Goal: Transaction & Acquisition: Purchase product/service

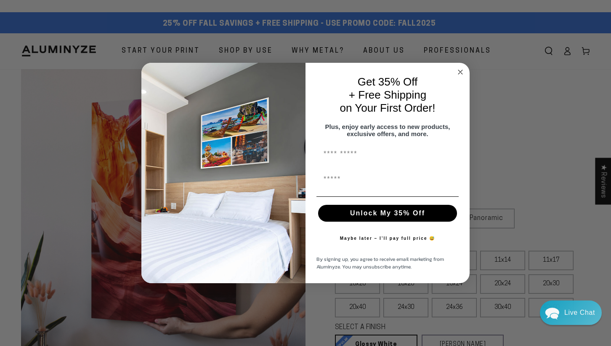
select select "**********"
click at [461, 68] on circle "Close dialog" at bounding box center [461, 72] width 10 height 10
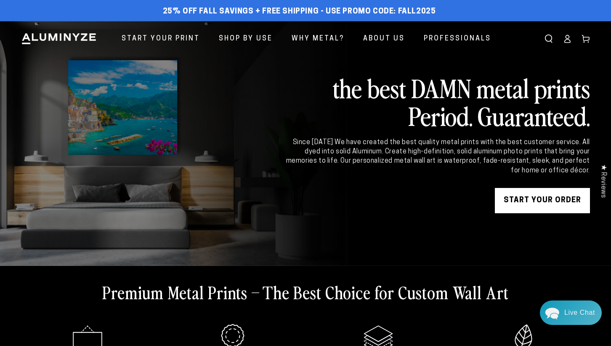
click at [535, 202] on link "START YOUR Order" at bounding box center [542, 200] width 95 height 25
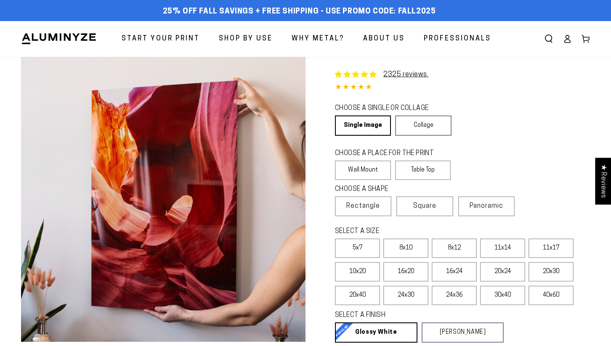
select select "**********"
click at [455, 272] on label "16x24" at bounding box center [454, 271] width 45 height 19
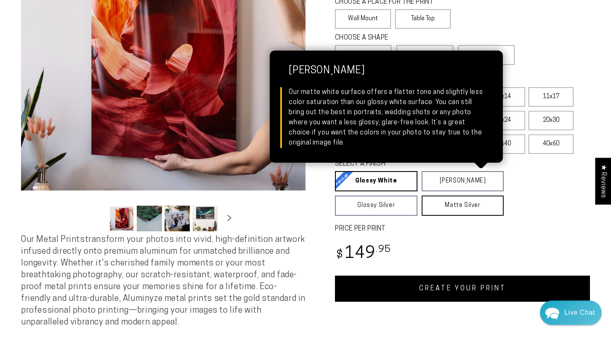
scroll to position [152, 0]
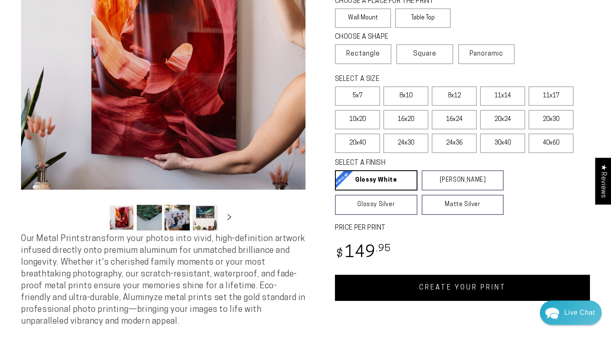
click at [448, 287] on link "CREATE YOUR PRINT" at bounding box center [462, 287] width 255 height 26
click at [469, 290] on link "CREATE YOUR PRINT" at bounding box center [462, 287] width 255 height 26
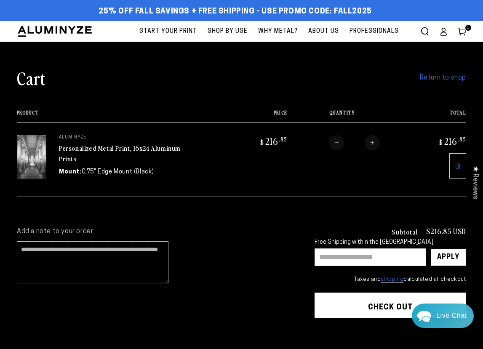
click at [340, 258] on input "text" at bounding box center [370, 257] width 112 height 18
type input "********"
click at [448, 255] on div "Apply" at bounding box center [448, 257] width 22 height 17
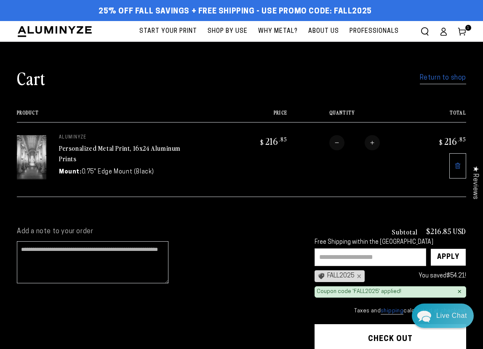
click at [160, 32] on span "Start Your Print" at bounding box center [168, 31] width 58 height 11
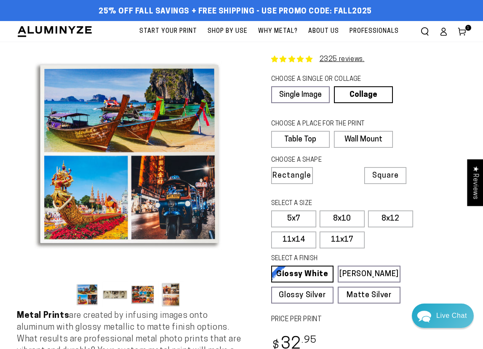
click at [169, 298] on button "Load image 4 in gallery view" at bounding box center [170, 295] width 25 height 26
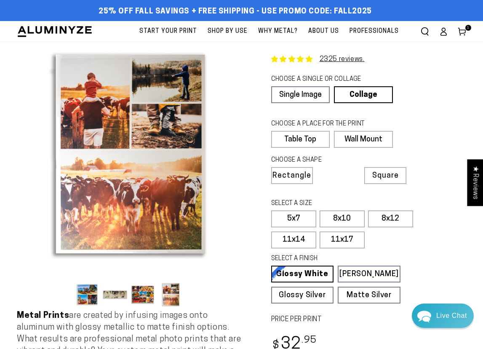
click at [144, 295] on button "Load image 3 in gallery view" at bounding box center [143, 295] width 25 height 26
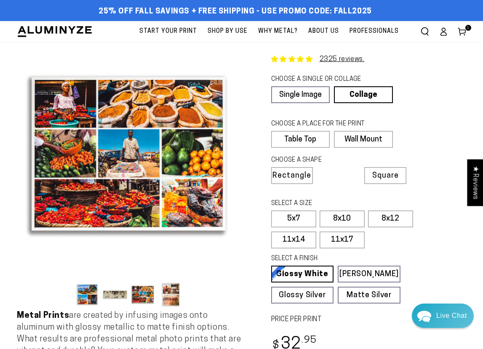
click at [118, 295] on button "Load image 2 in gallery view" at bounding box center [115, 295] width 25 height 26
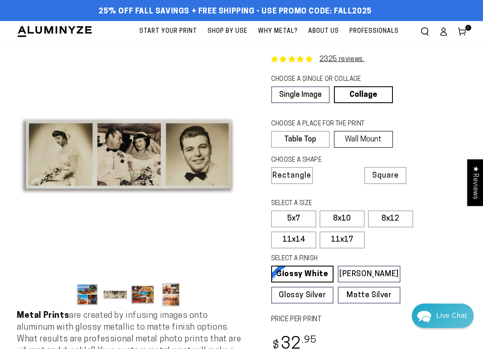
click at [359, 143] on label "Wall Mount" at bounding box center [363, 139] width 59 height 17
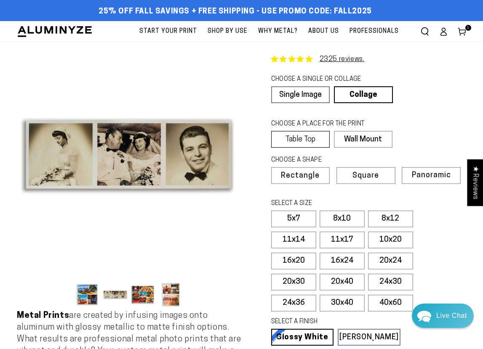
click at [312, 139] on label "Table Top" at bounding box center [300, 139] width 59 height 17
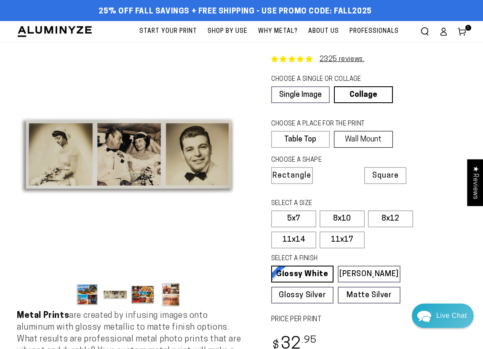
click at [353, 139] on label "Wall Mount" at bounding box center [363, 139] width 59 height 17
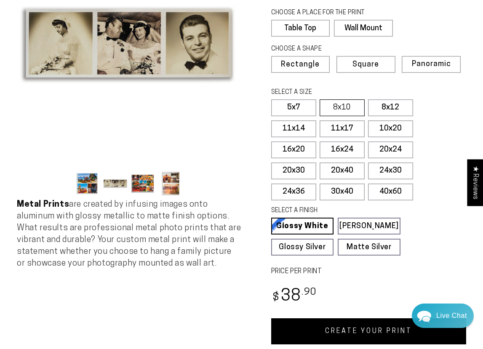
scroll to position [117, 0]
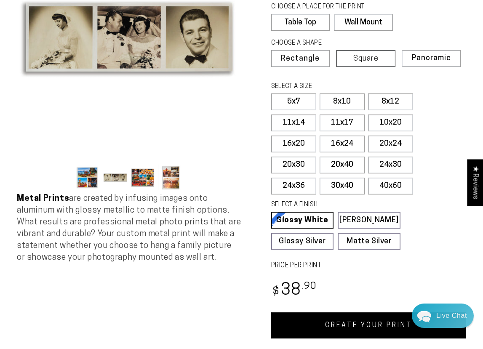
click at [372, 59] on span "Square" at bounding box center [365, 59] width 25 height 8
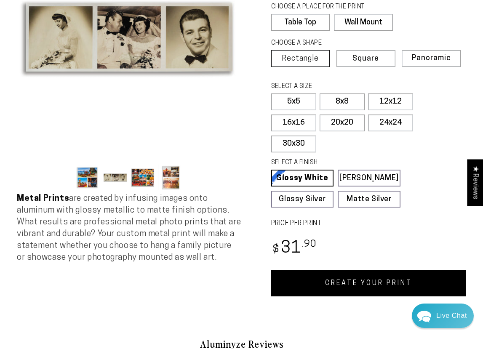
click at [305, 56] on span "Rectangle" at bounding box center [300, 59] width 37 height 8
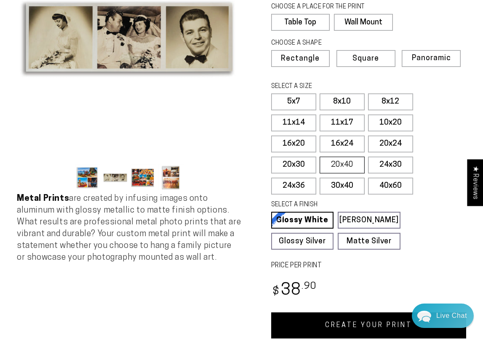
click at [341, 165] on label "20x40" at bounding box center [342, 165] width 45 height 17
